Goal: Transaction & Acquisition: Purchase product/service

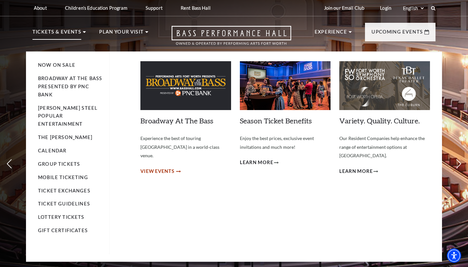
click at [169, 167] on span "View Events" at bounding box center [157, 171] width 34 height 8
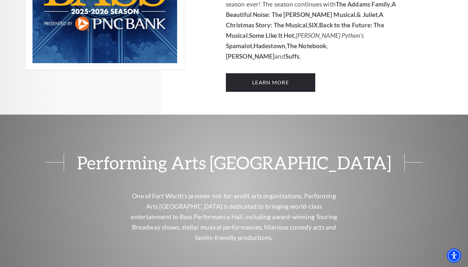
scroll to position [440, 0]
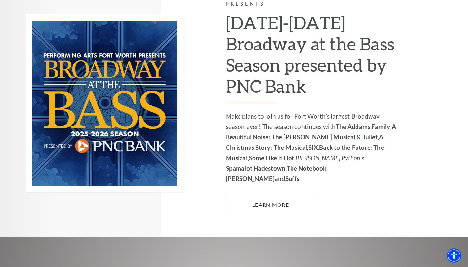
click at [263, 195] on link "Learn More" at bounding box center [270, 204] width 89 height 18
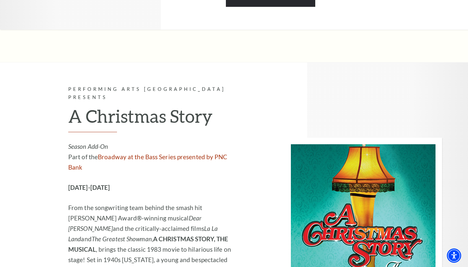
scroll to position [1652, 0]
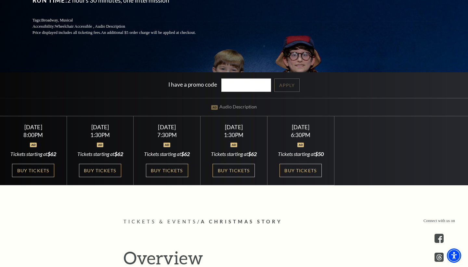
scroll to position [136, 0]
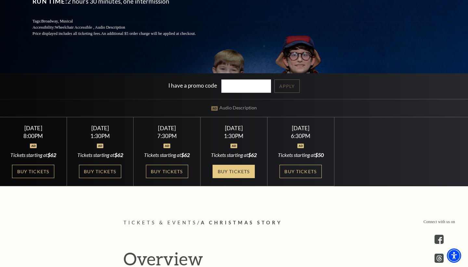
click at [230, 169] on link "Buy Tickets" at bounding box center [234, 171] width 42 height 13
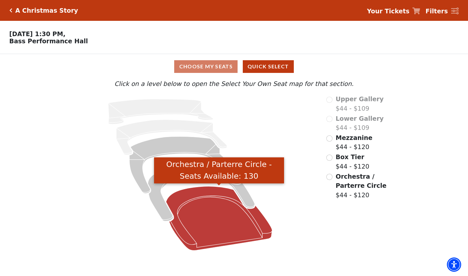
click at [212, 216] on icon "Orchestra / Parterre Circle - Seats Available: 130" at bounding box center [219, 218] width 106 height 64
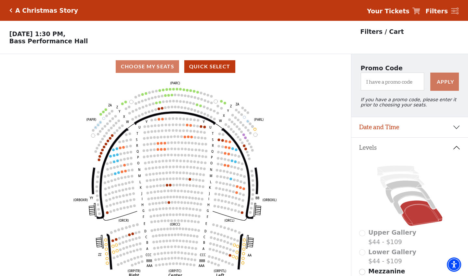
scroll to position [30, 0]
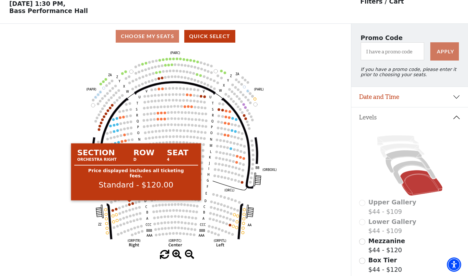
click at [129, 204] on circle at bounding box center [129, 204] width 3 height 3
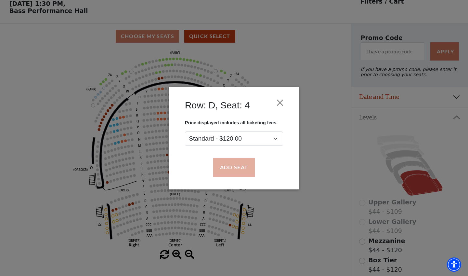
click at [233, 167] on button "Add Seat" at bounding box center [234, 167] width 42 height 18
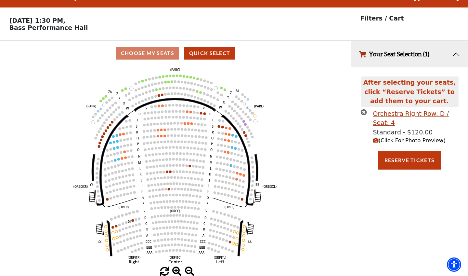
scroll to position [0, 0]
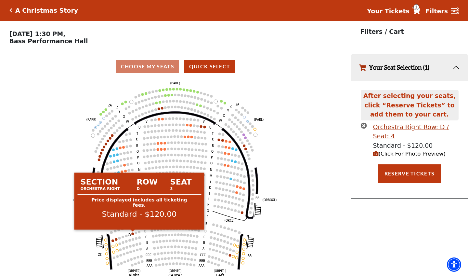
click at [132, 233] on circle at bounding box center [132, 233] width 3 height 3
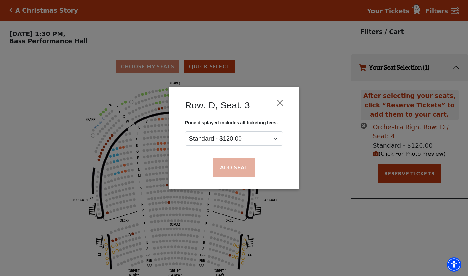
click at [237, 165] on button "Add Seat" at bounding box center [234, 167] width 42 height 18
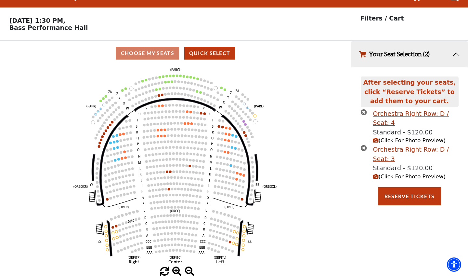
scroll to position [13, 0]
click at [393, 194] on button "Reserve Tickets" at bounding box center [409, 196] width 63 height 18
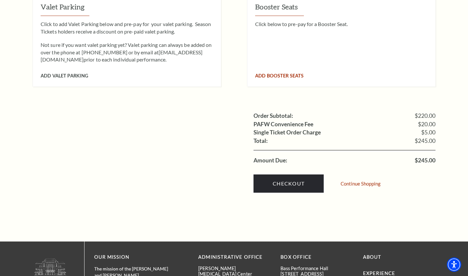
scroll to position [581, 0]
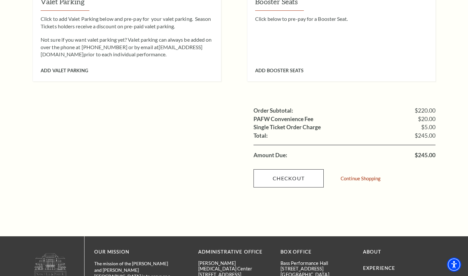
click at [284, 169] on link "Checkout" at bounding box center [289, 178] width 70 height 18
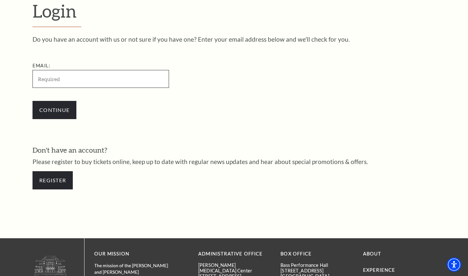
type input "kbenge@yahoo.com"
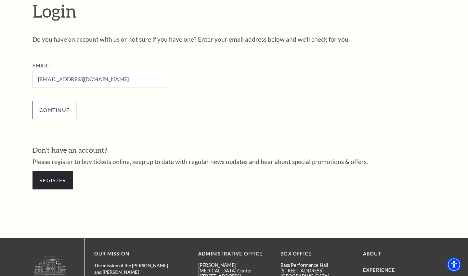
click at [55, 105] on input "Continue" at bounding box center [55, 110] width 44 height 18
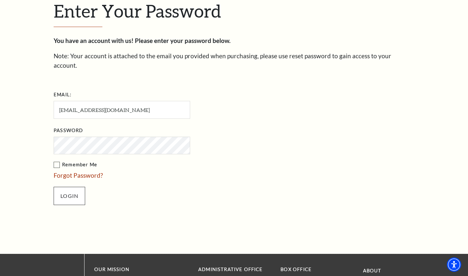
click at [67, 187] on input "Login" at bounding box center [70, 196] width 32 height 18
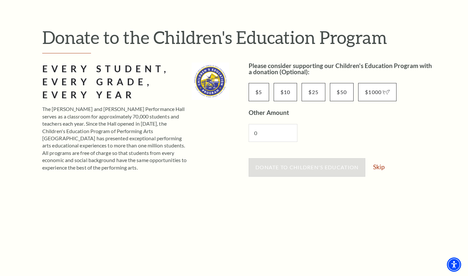
scroll to position [74, 0]
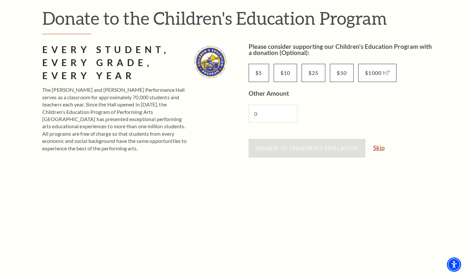
click at [379, 146] on link "Skip" at bounding box center [378, 147] width 11 height 6
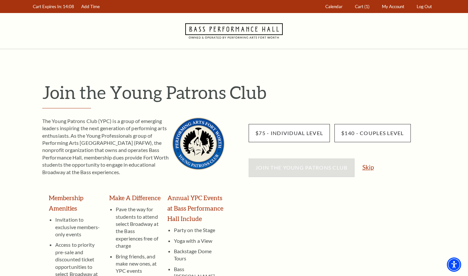
click at [367, 166] on link "Skip" at bounding box center [368, 167] width 11 height 6
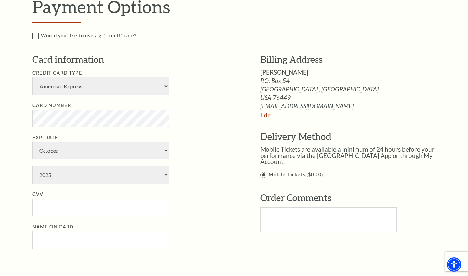
scroll to position [311, 0]
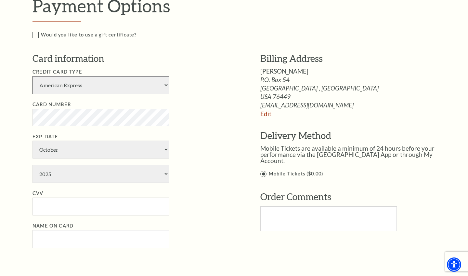
select select "25"
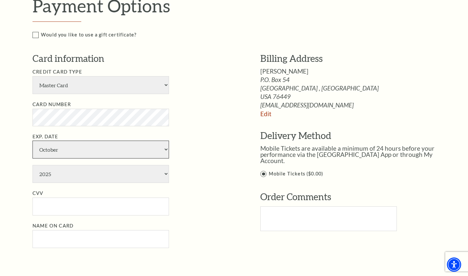
select select "6"
select select "2027"
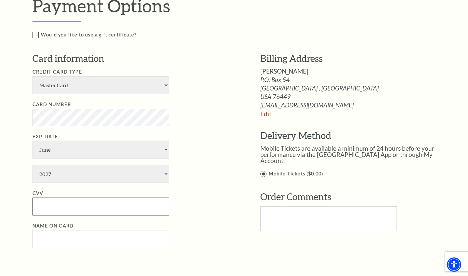
click at [112, 197] on input "CVV" at bounding box center [101, 206] width 137 height 18
type input "126"
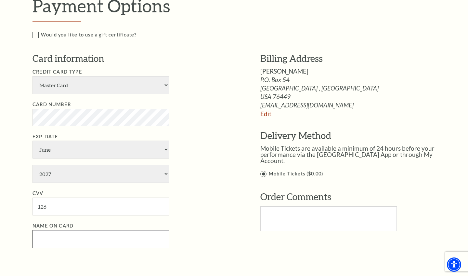
click at [41, 230] on input "Name on Card" at bounding box center [101, 239] width 137 height 18
type input "Kimberly Benge"
click at [181, 235] on div "Payment Options Would you like to use a gift certificate? Gift Certificate Numb…" at bounding box center [241, 131] width 417 height 272
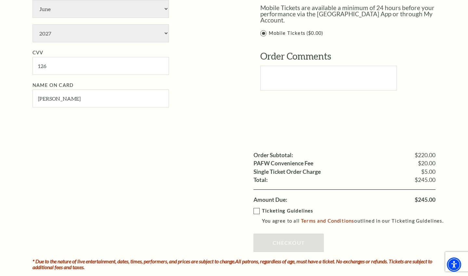
scroll to position [454, 0]
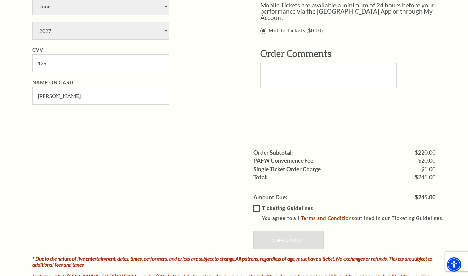
click at [256, 204] on label "Ticketing Guidelines You agree to all Terms and Conditions outlined in our Tick…" at bounding box center [352, 213] width 196 height 18
click at [0, 0] on input "Ticketing Guidelines You agree to all Terms and Conditions outlined in our Tick…" at bounding box center [0, 0] width 0 height 0
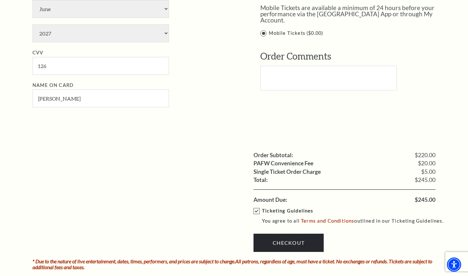
scroll to position [491, 0]
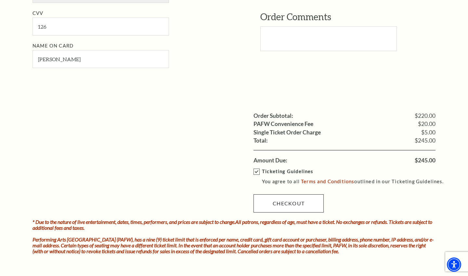
click at [283, 194] on link "Checkout" at bounding box center [289, 203] width 70 height 18
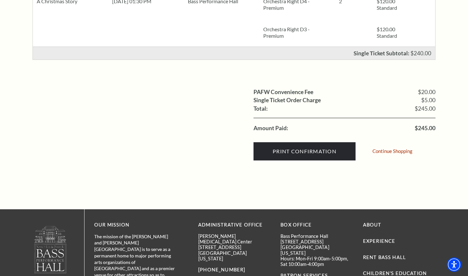
scroll to position [182, 0]
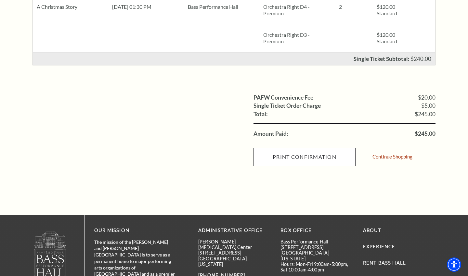
click at [293, 158] on input "Print Confirmation" at bounding box center [305, 157] width 102 height 18
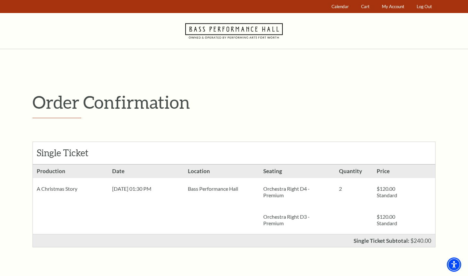
scroll to position [0, 0]
click at [390, 7] on span "My Account" at bounding box center [393, 6] width 22 height 5
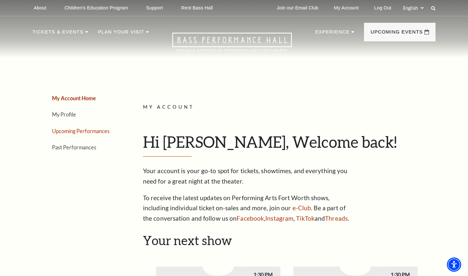
click at [83, 129] on link "Upcoming Performances" at bounding box center [81, 131] width 58 height 6
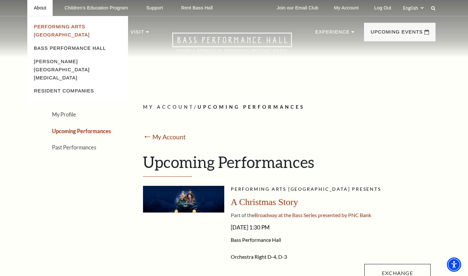
click at [46, 27] on link "Performing Arts [GEOGRAPHIC_DATA]" at bounding box center [62, 30] width 56 height 13
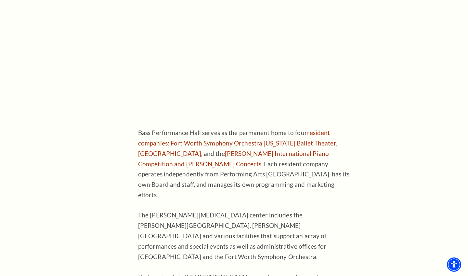
scroll to position [316, 0]
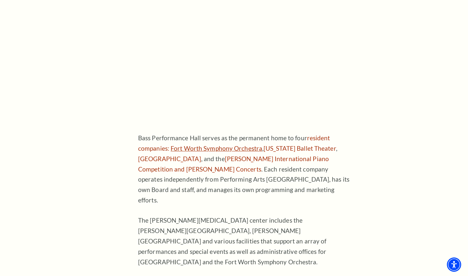
click at [233, 144] on link "Fort Worth Symphony Orchestra" at bounding box center [217, 147] width 92 height 7
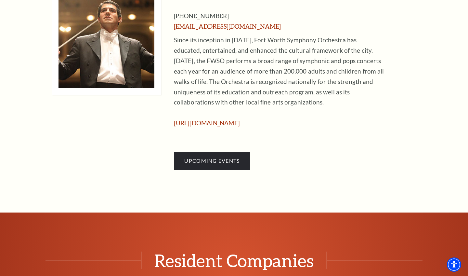
scroll to position [389, 0]
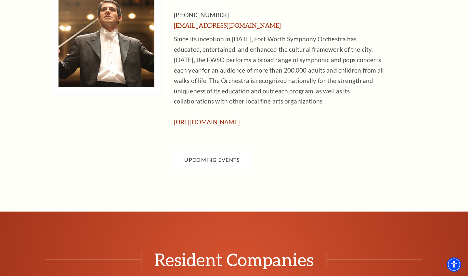
click at [219, 156] on span "Upcoming Events" at bounding box center [211, 159] width 55 height 6
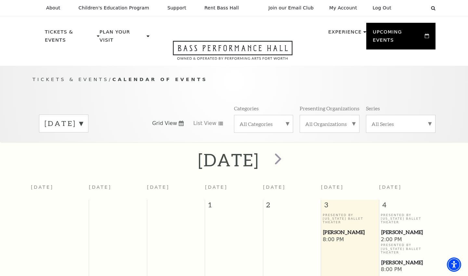
click at [352, 120] on label "All Organizations" at bounding box center [329, 123] width 49 height 7
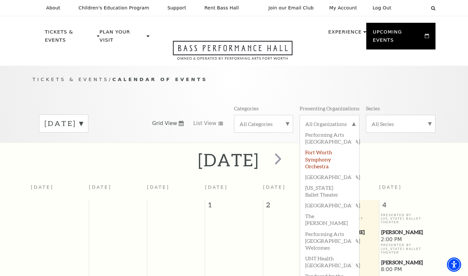
click at [323, 147] on label "Fort Worth Symphony Orchestra" at bounding box center [329, 158] width 49 height 24
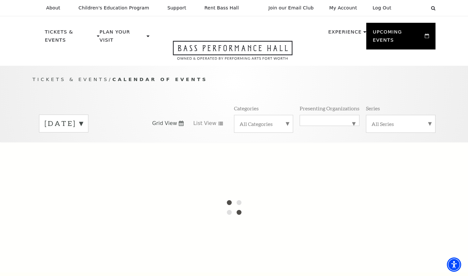
click at [83, 118] on label "[DATE]" at bounding box center [64, 123] width 38 height 10
click at [83, 130] on label "[DATE]" at bounding box center [64, 137] width 38 height 14
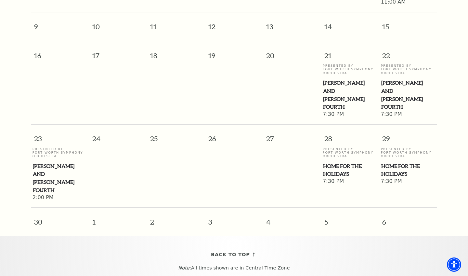
scroll to position [310, 0]
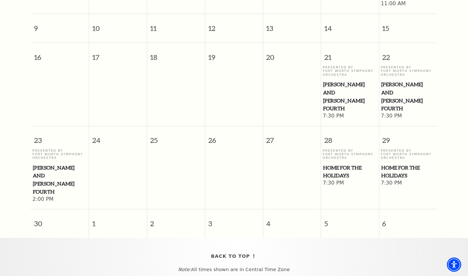
click at [51, 164] on span "[PERSON_NAME] and [PERSON_NAME] Fourth" at bounding box center [60, 180] width 54 height 32
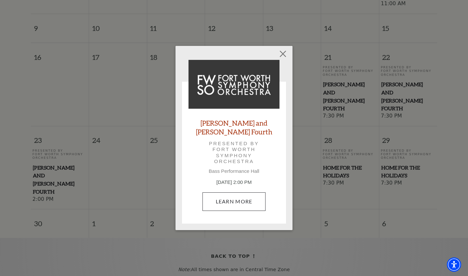
click at [237, 199] on link "Learn More" at bounding box center [234, 201] width 63 height 18
